Goal: Task Accomplishment & Management: Use online tool/utility

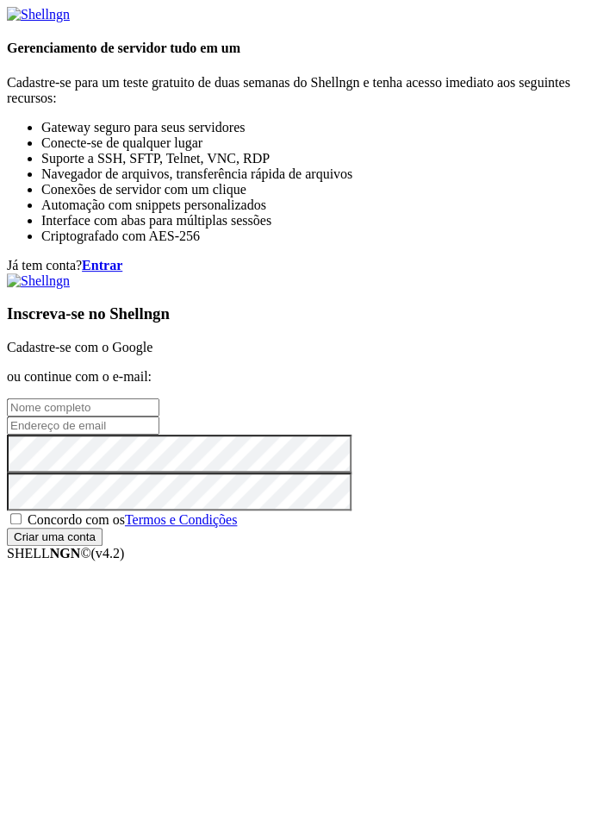
click at [153, 340] on font "Cadastre-se com o Google" at bounding box center [80, 347] width 146 height 15
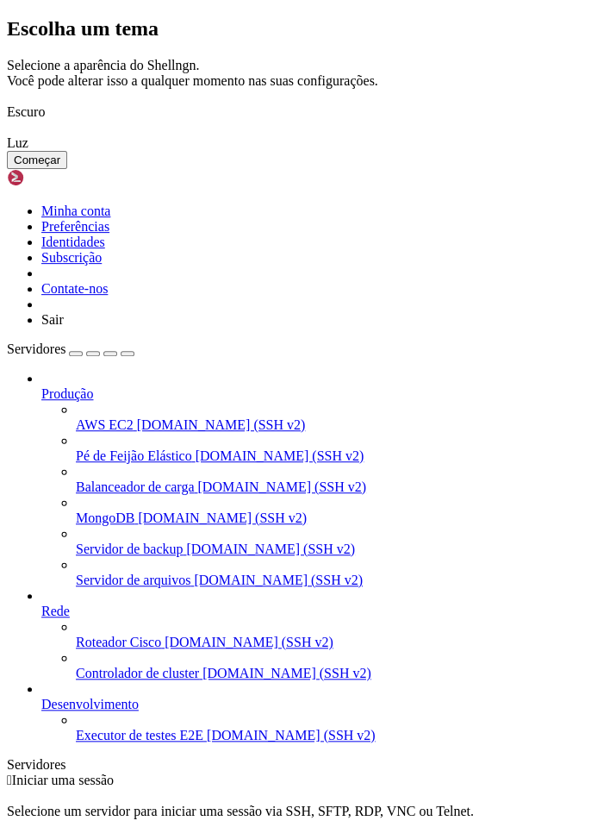
click at [441, 121] on div "Escolha um tema Selecione a aparência do Shellngn. Você pode alterar isso a qua…" at bounding box center [296, 93] width 578 height 152
click at [60, 166] on font "Começar" at bounding box center [37, 159] width 47 height 13
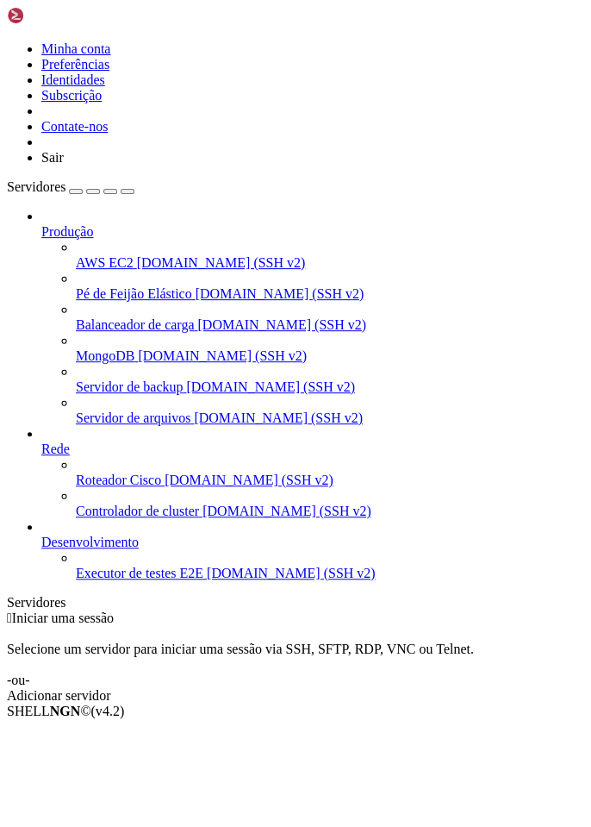
click at [110, 688] on font "Adicionar servidor" at bounding box center [58, 695] width 103 height 15
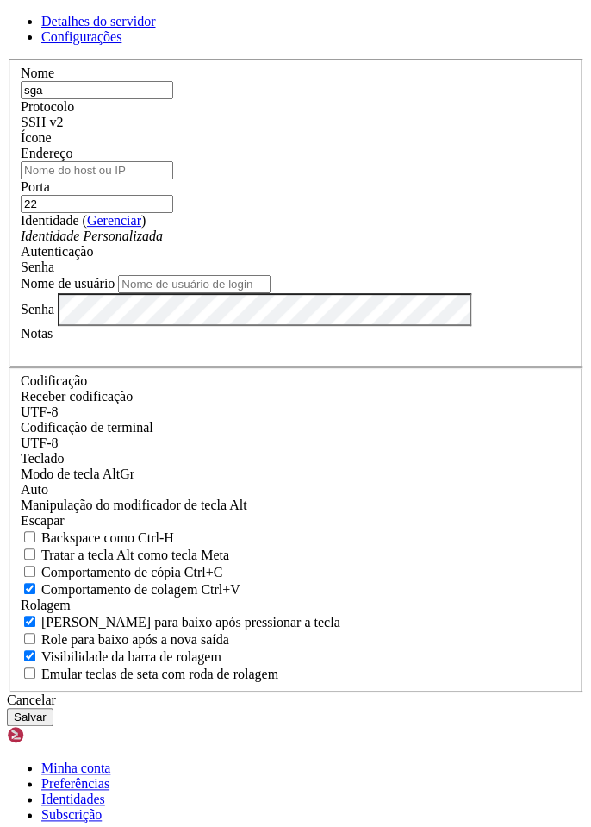
type input "sga"
click at [173, 179] on input "Endereço" at bounding box center [97, 170] width 153 height 18
paste input "[DOMAIN_NAME]"
type input "[DOMAIN_NAME]"
click at [173, 213] on input "22" at bounding box center [97, 204] width 153 height 18
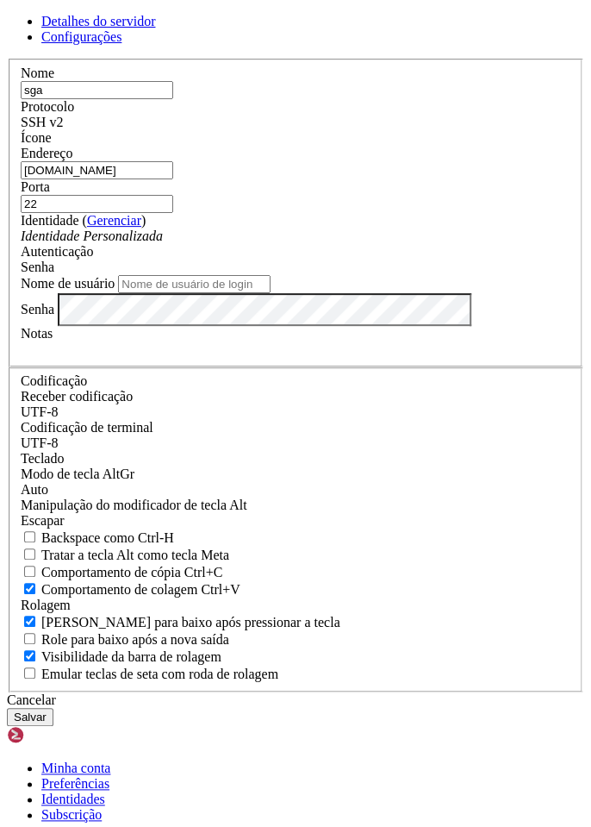
type input "2"
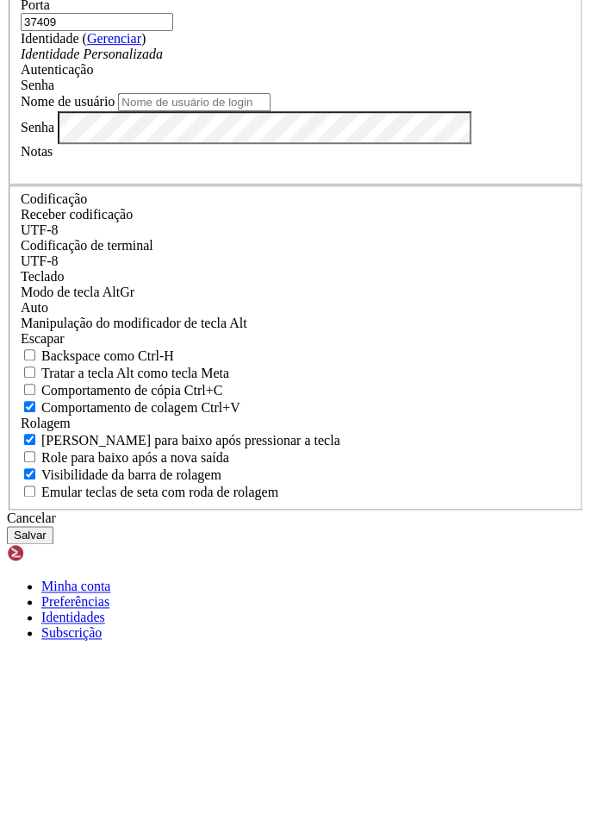
type input "37409"
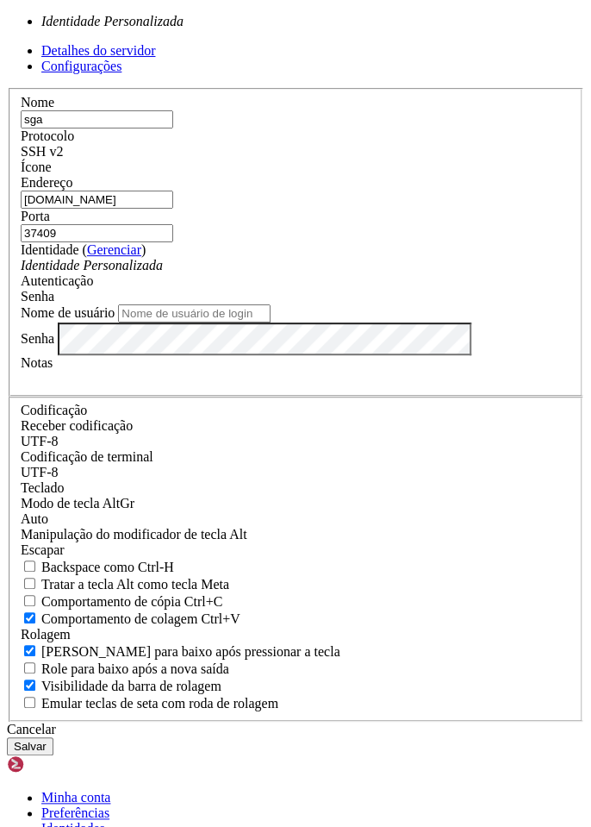
click at [141, 257] on font "Gerenciar" at bounding box center [114, 249] width 54 height 15
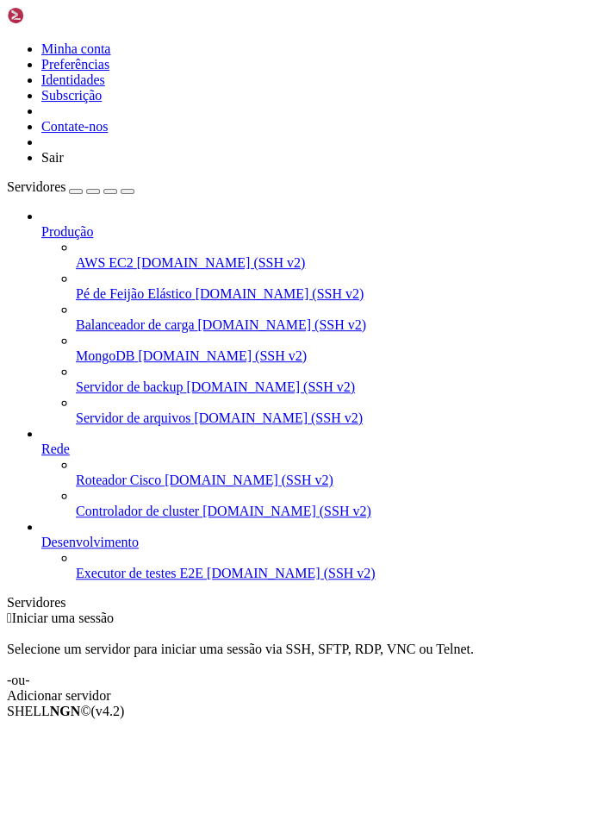
click at [110, 688] on font "Adicionar servidor" at bounding box center [58, 695] width 103 height 15
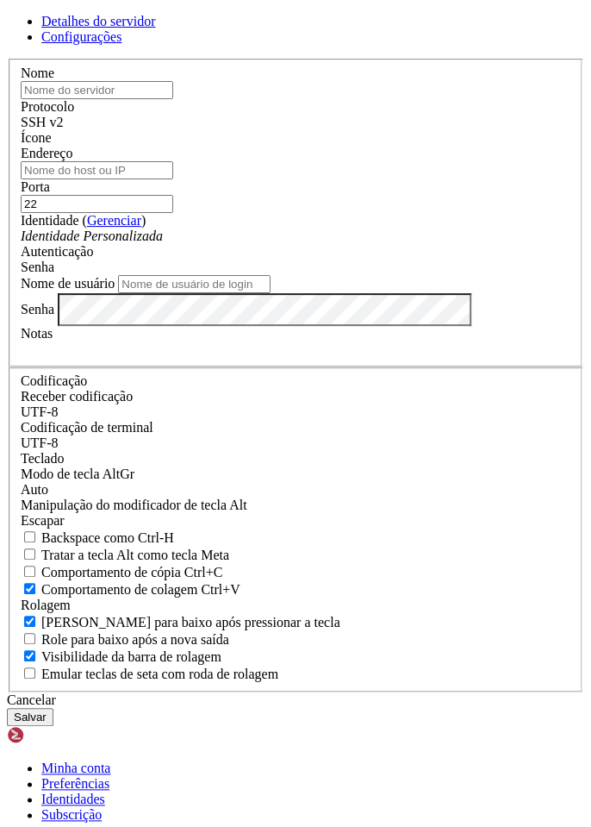
click at [173, 99] on input "text" at bounding box center [97, 90] width 153 height 18
type input "sga"
click at [173, 179] on input "Endereço" at bounding box center [97, 170] width 153 height 18
type input "[DOMAIN_NAME]"
click at [173, 213] on input "22" at bounding box center [97, 204] width 153 height 18
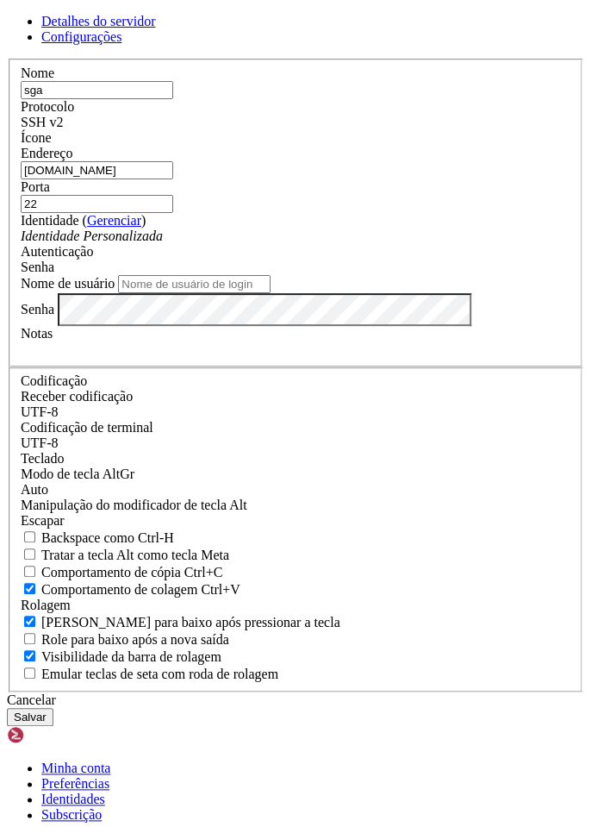
type input "2"
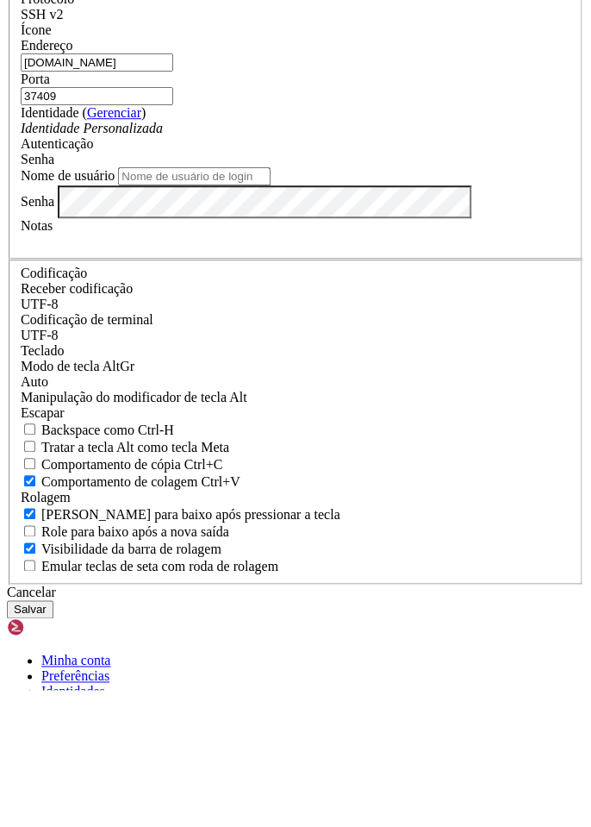
type input "37409"
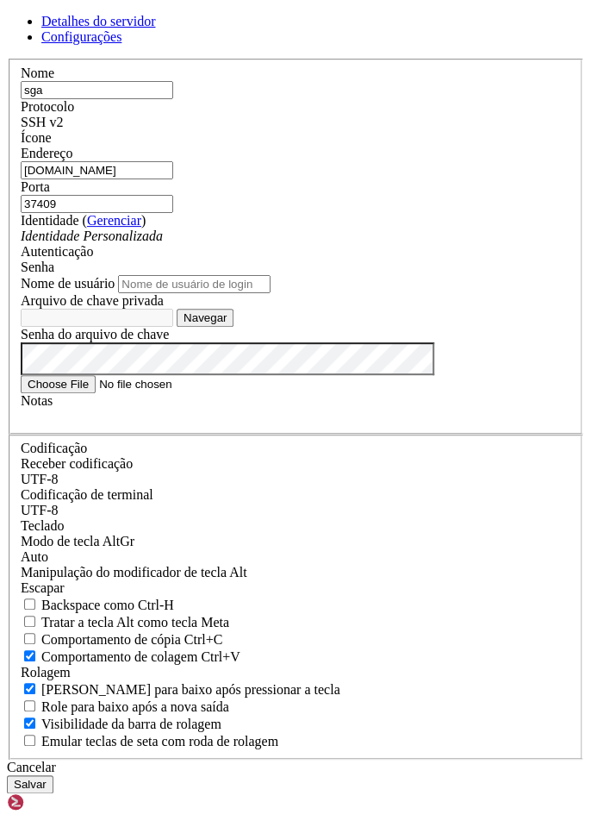
click at [197, 293] on input "Nome de usuário" at bounding box center [194, 284] width 153 height 18
type input "sga"
click at [227, 324] on font "Navegar" at bounding box center [205, 317] width 43 height 13
type input "ct01812.ppk"
click at [47, 790] on font "Salvar" at bounding box center [30, 783] width 33 height 13
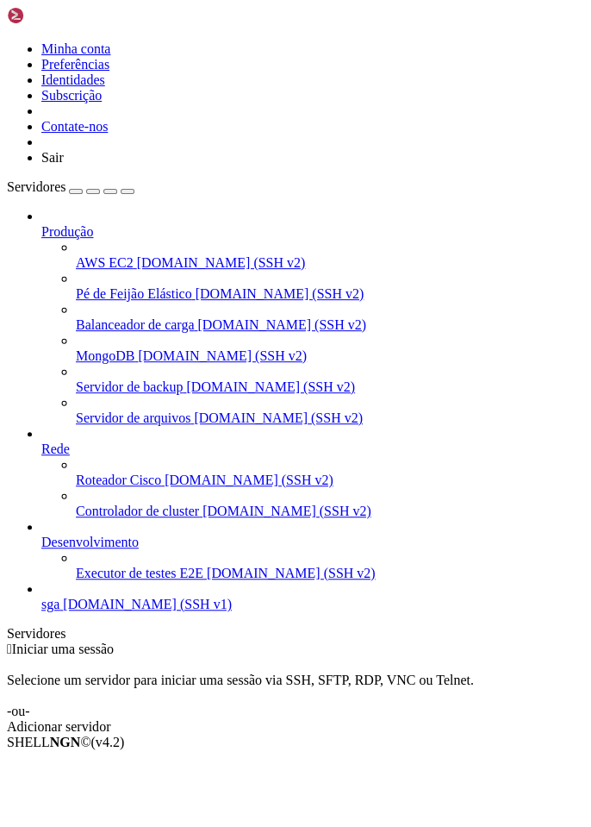
click at [41, 534] on icon at bounding box center [41, 534] width 0 height 0
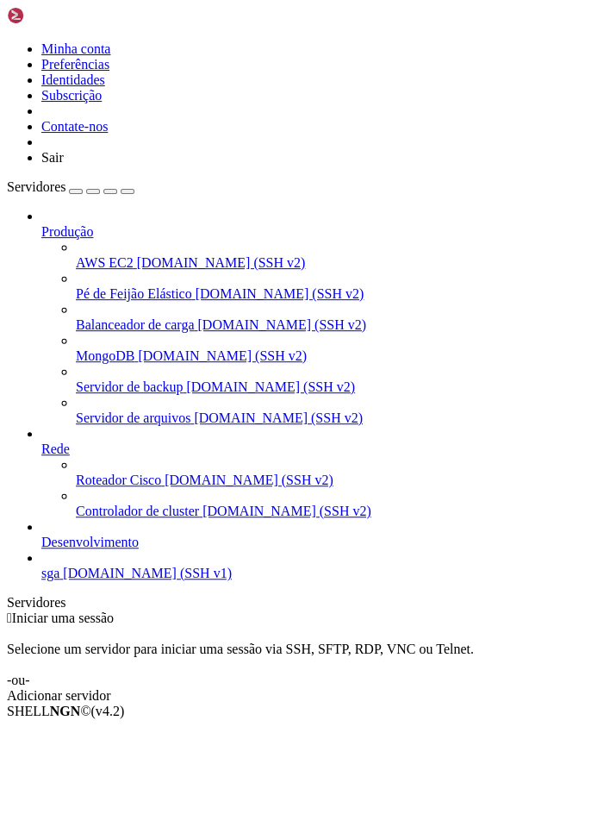
click at [41, 534] on icon at bounding box center [41, 534] width 0 height 0
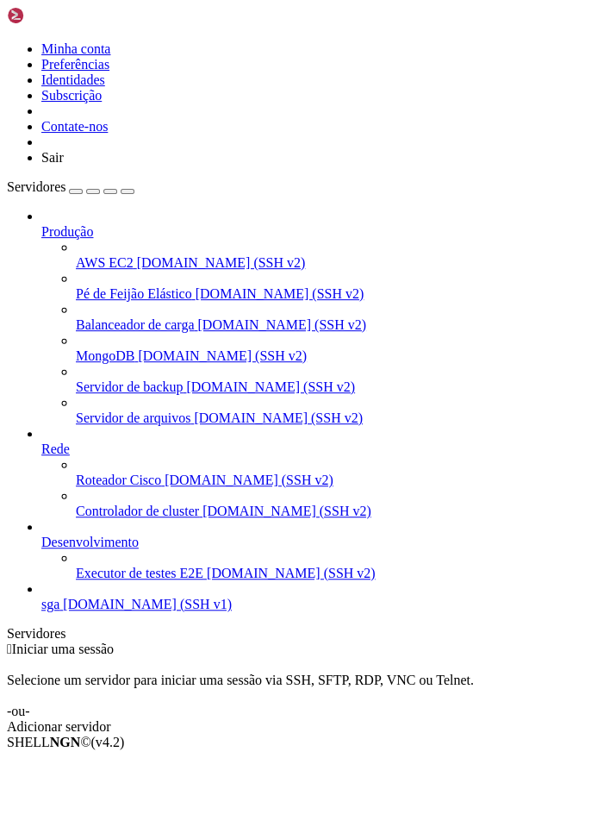
click at [41, 441] on icon at bounding box center [41, 441] width 0 height 0
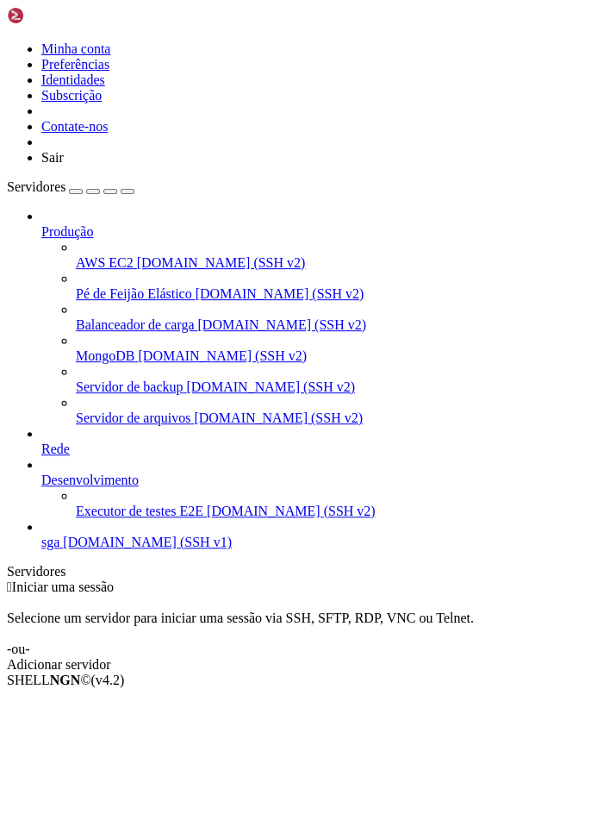
click at [270, 579] on div " Iniciar uma sessão Selecione um servidor para iniciar uma sessão via SSH, SFT…" at bounding box center [296, 625] width 578 height 93
click at [208, 469] on div at bounding box center [312, 465] width 543 height 16
click at [41, 472] on icon at bounding box center [41, 472] width 0 height 0
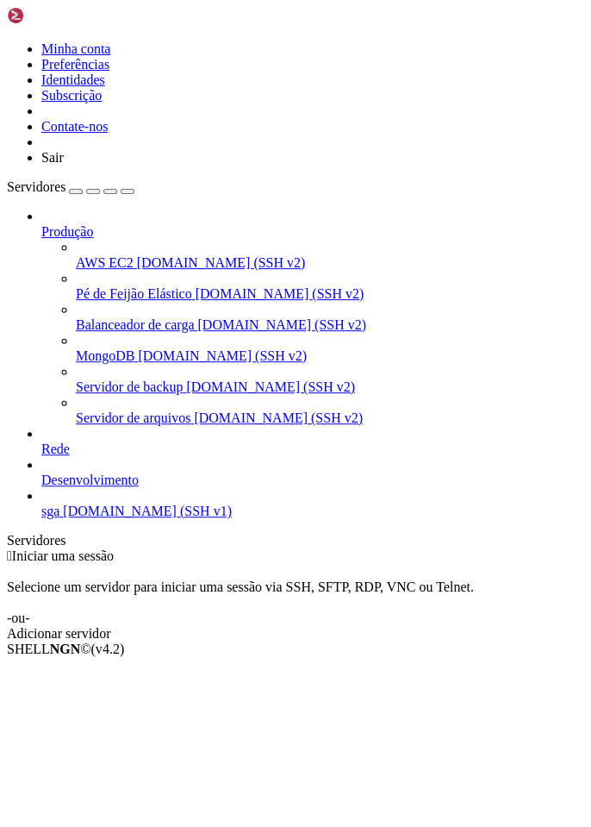
click at [41, 472] on icon at bounding box center [41, 472] width 0 height 0
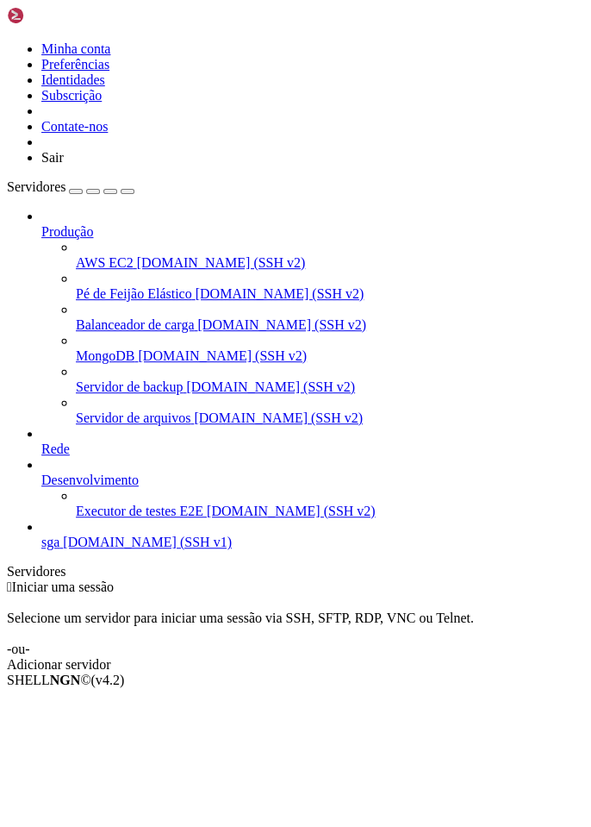
click at [114, 579] on font "Iniciar uma sessão" at bounding box center [63, 586] width 102 height 15
click at [459, 657] on link "Adicionar servidor" at bounding box center [296, 665] width 578 height 16
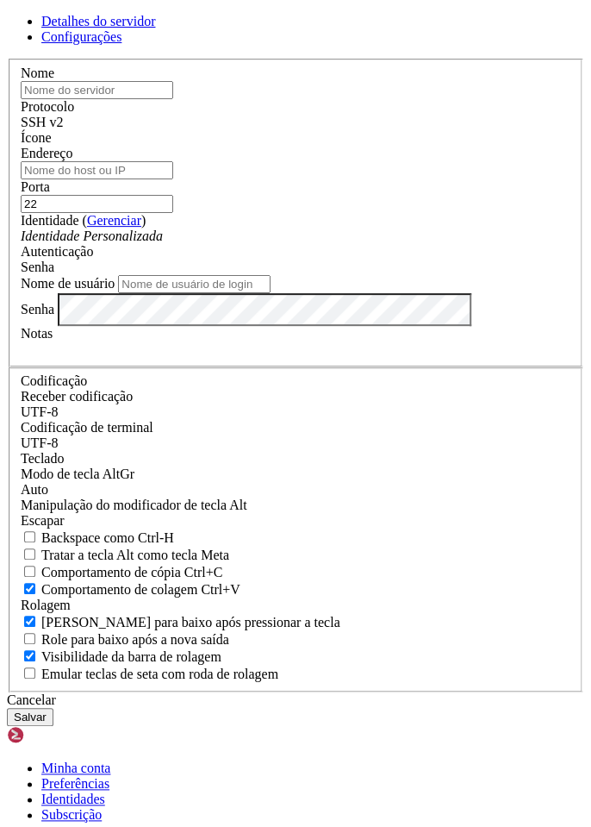
click at [155, 28] on font "Detalhes do servidor" at bounding box center [98, 21] width 114 height 15
click at [122, 44] on font "Configurações" at bounding box center [81, 36] width 80 height 15
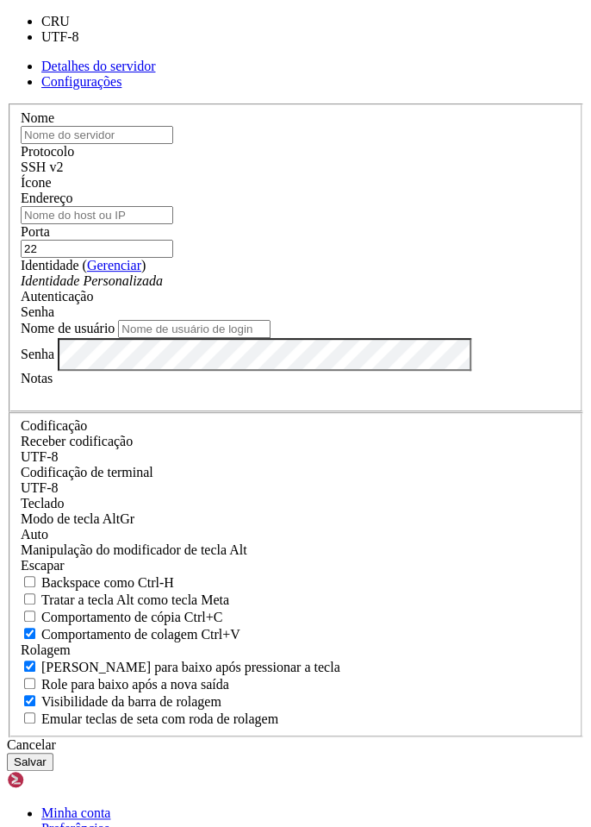
click at [417, 192] on div "Nome Protocolo SSH v2 Ícone Endereço Porta 22 ( Gerenciar )" at bounding box center [296, 420] width 578 height 634
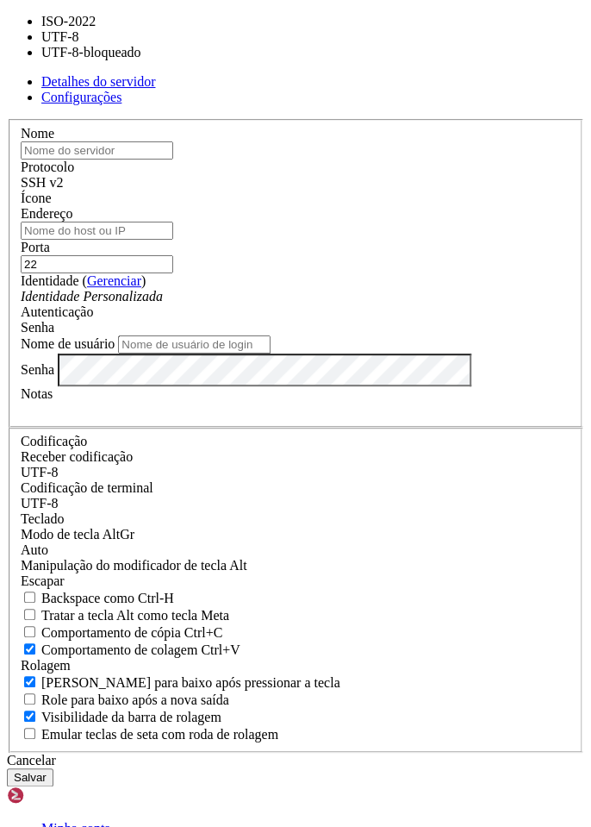
click at [436, 224] on div "Nome Protocolo SSH v2 Ícone Endereço Porta 22 ( Gerenciar )" at bounding box center [296, 436] width 578 height 634
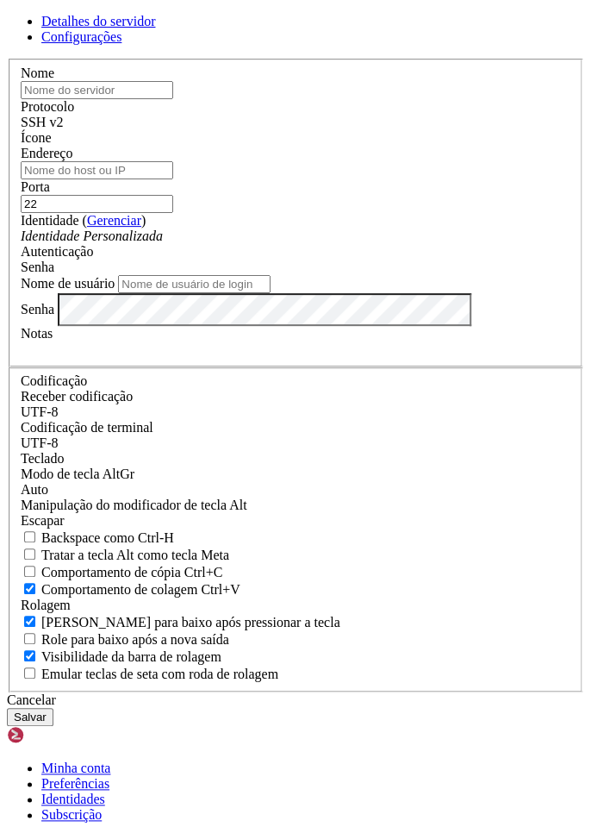
click at [47, 723] on font "Salvar" at bounding box center [30, 716] width 33 height 13
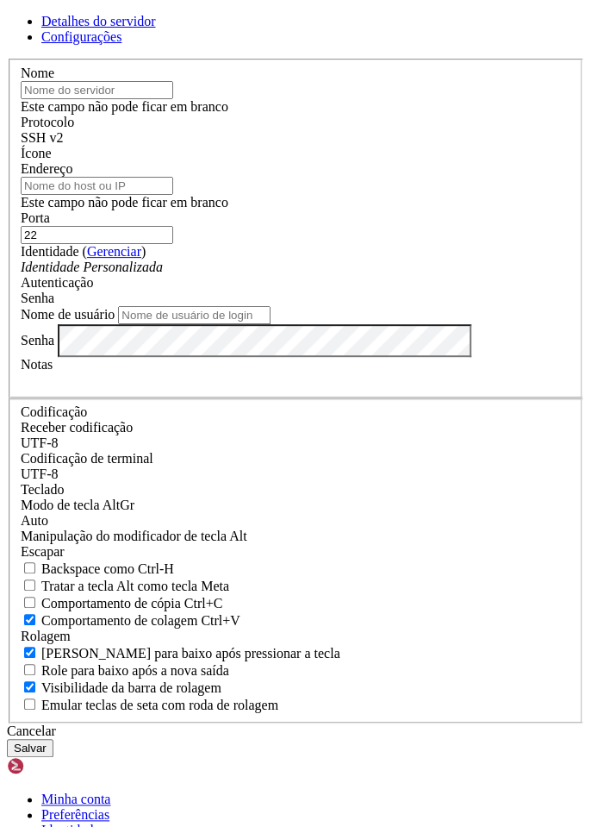
click at [47, 754] on font "Salvar" at bounding box center [30, 747] width 33 height 13
click at [53, 757] on button "Salvar" at bounding box center [30, 748] width 47 height 18
click at [147, 28] on font "Detalhes do servidor" at bounding box center [98, 21] width 114 height 15
click at [7, 59] on link at bounding box center [7, 59] width 0 height 0
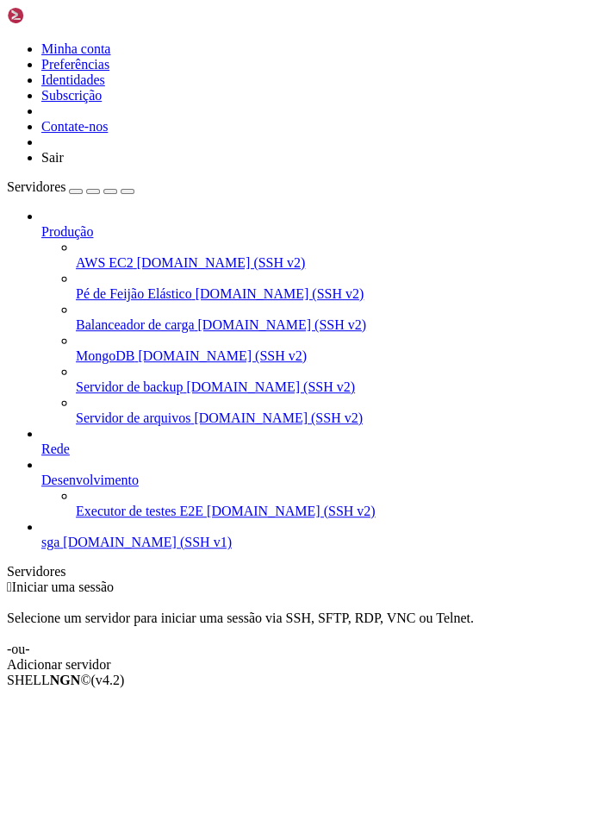
click at [128, 191] on icon "button" at bounding box center [128, 191] width 0 height 0
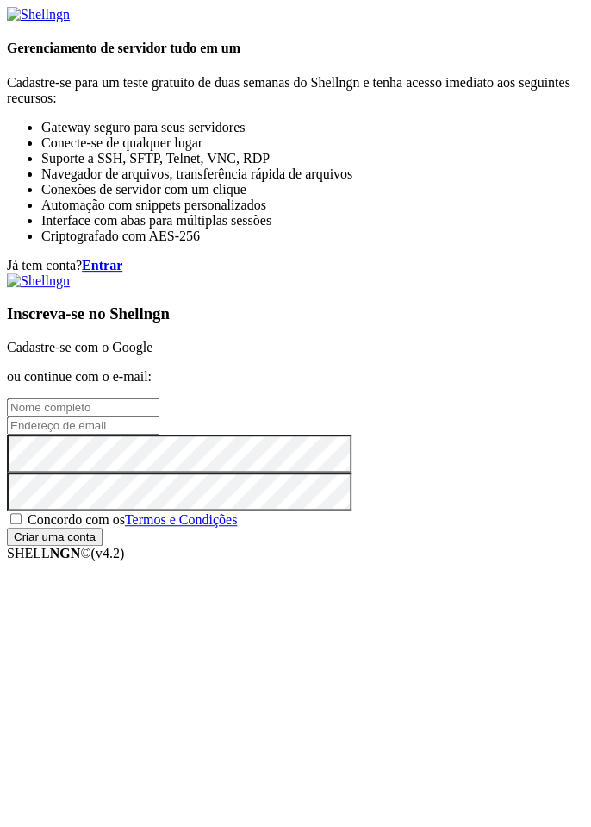
click at [153, 340] on font "Cadastre-se com o Google" at bounding box center [80, 347] width 146 height 15
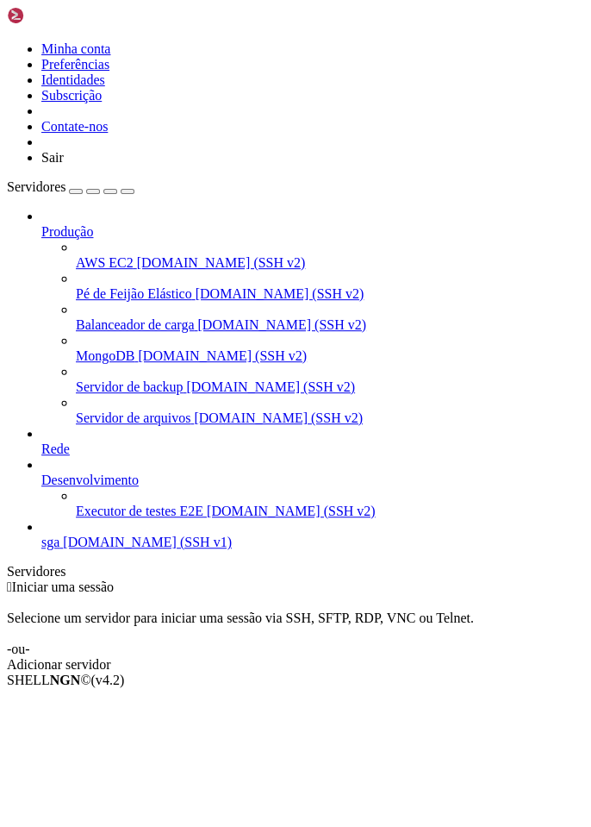
click at [41, 534] on icon at bounding box center [41, 534] width 0 height 0
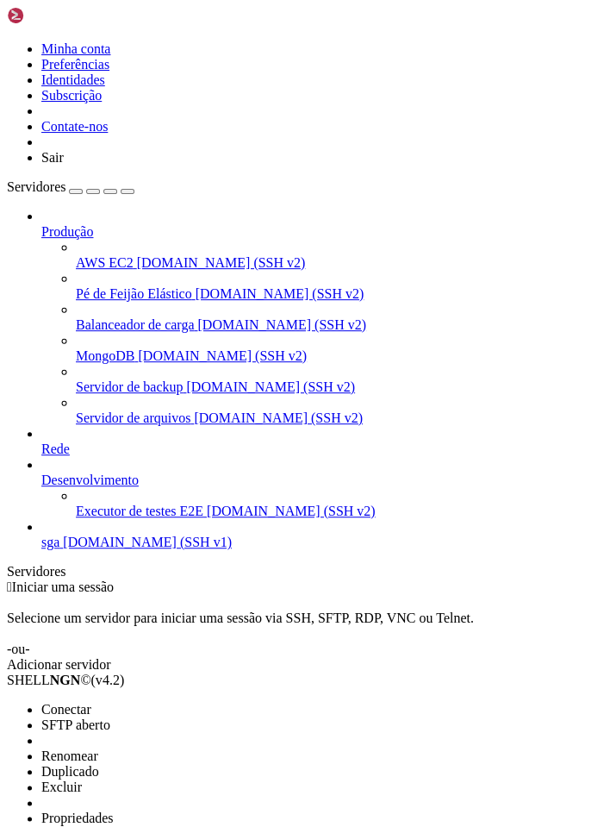
click at [139, 810] on li "Propriedades" at bounding box center [120, 818] width 158 height 16
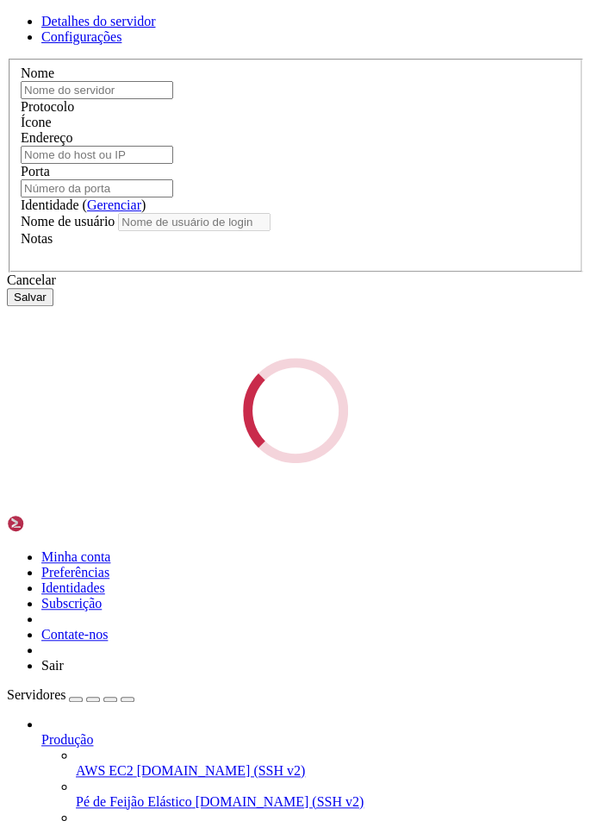
type input "sga"
type input "[DOMAIN_NAME]"
type input "37409"
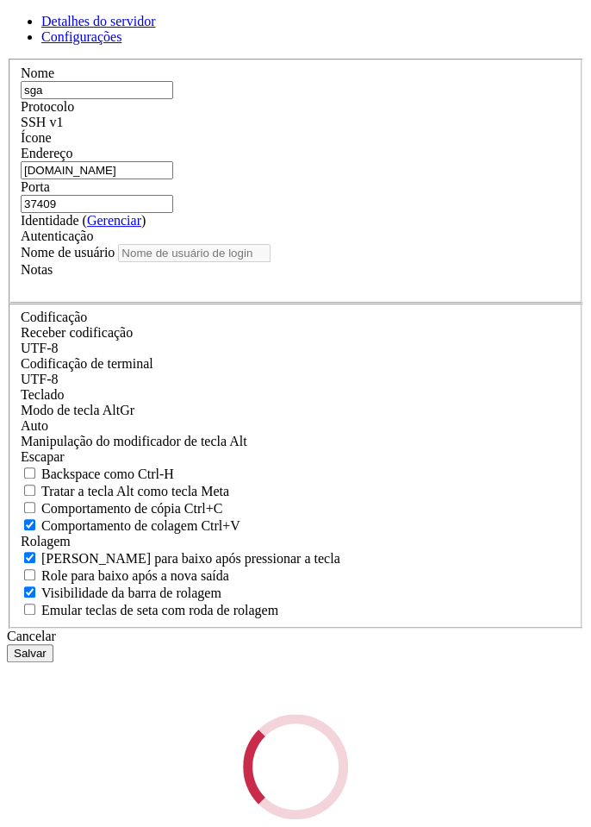
type input "sga"
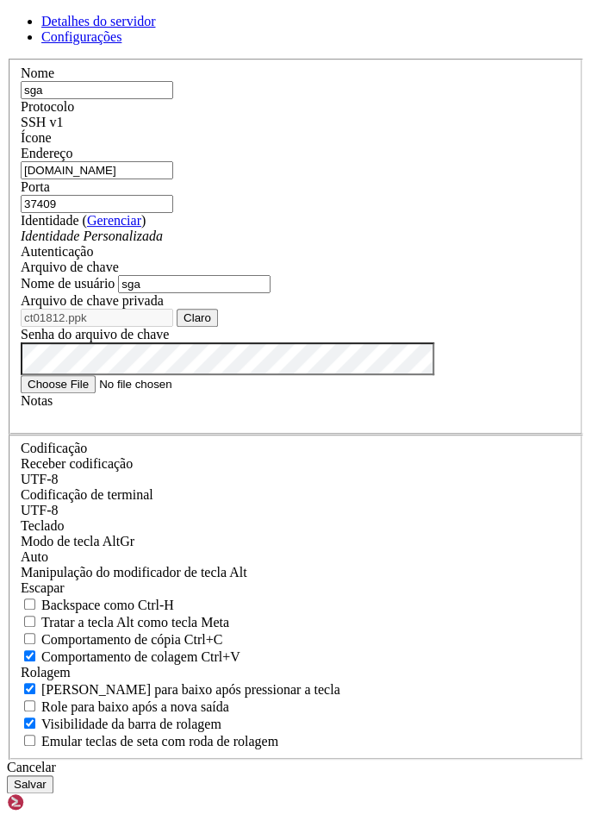
click at [122, 29] on font "Configurações" at bounding box center [81, 36] width 80 height 15
click at [122, 28] on link "Detalhes do servidor" at bounding box center [98, 21] width 114 height 15
click at [47, 790] on font "Salvar" at bounding box center [30, 783] width 33 height 13
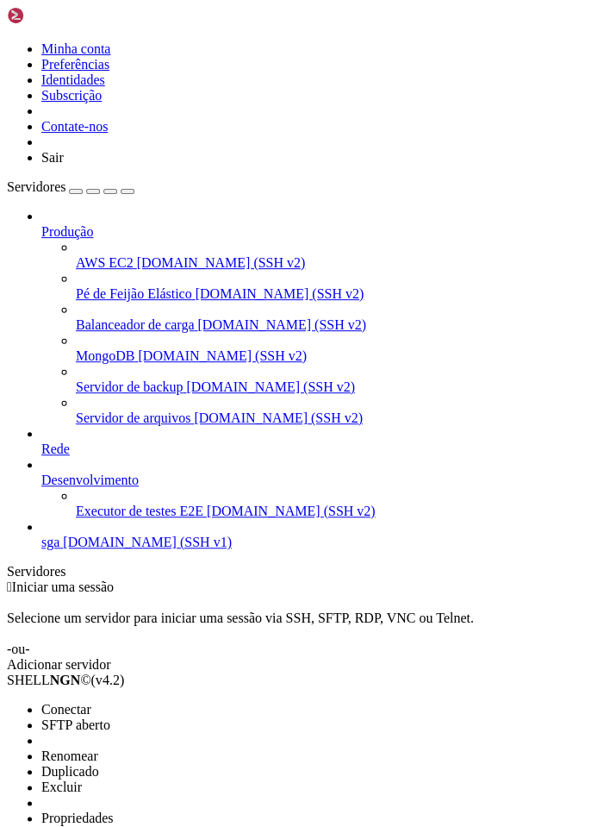
click at [91, 702] on font "Conectar" at bounding box center [66, 709] width 50 height 15
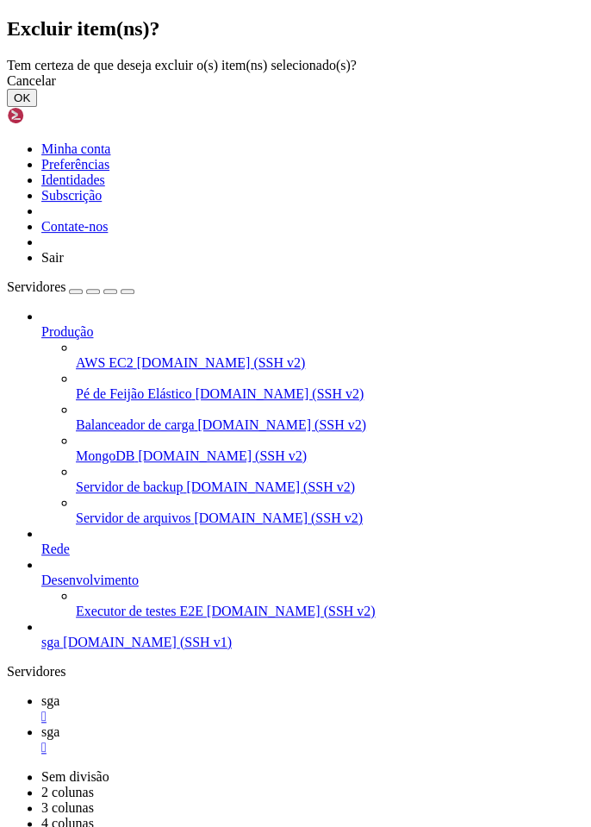
click at [37, 107] on button "OK" at bounding box center [22, 98] width 30 height 18
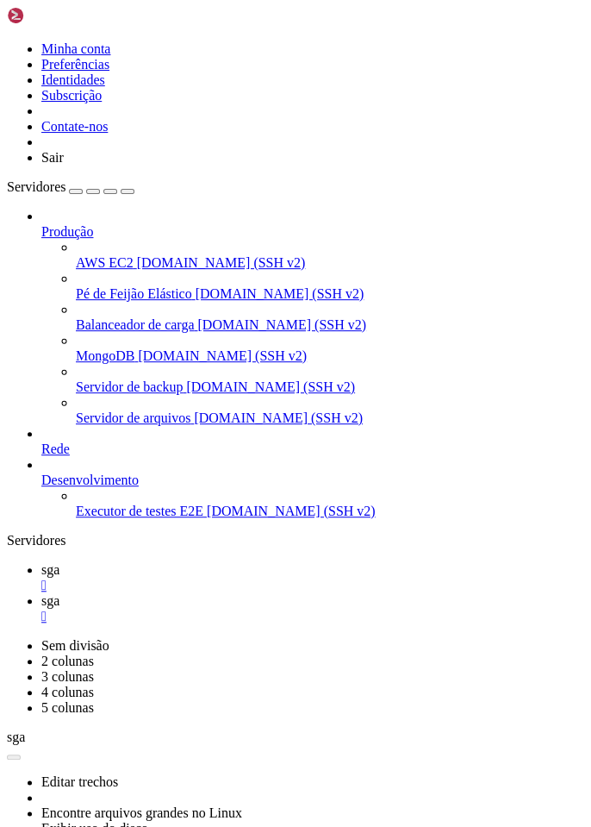
click at [7, 638] on icon at bounding box center [7, 638] width 0 height 0
click at [109, 638] on link "Sem divisão" at bounding box center [75, 645] width 68 height 15
